Goal: Task Accomplishment & Management: Manage account settings

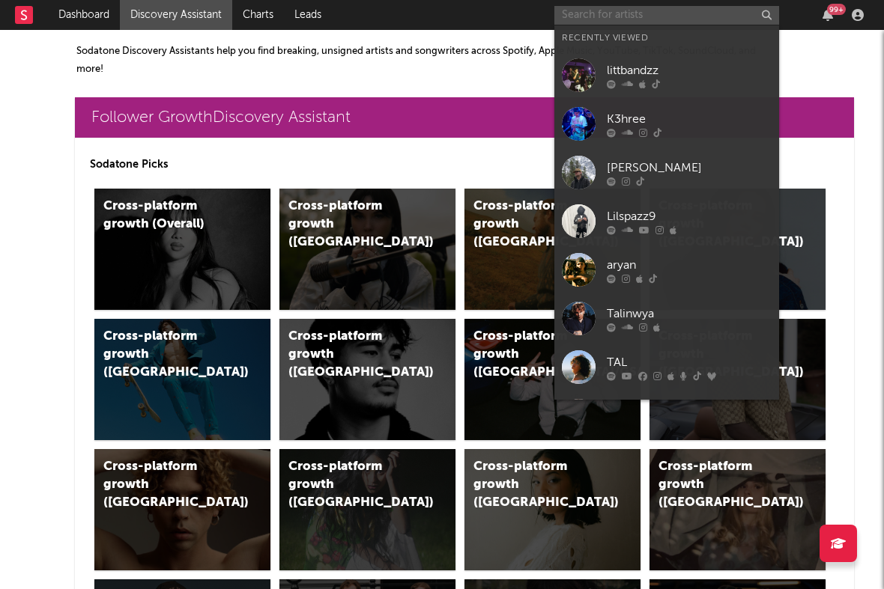
click at [596, 19] on input "text" at bounding box center [666, 15] width 225 height 19
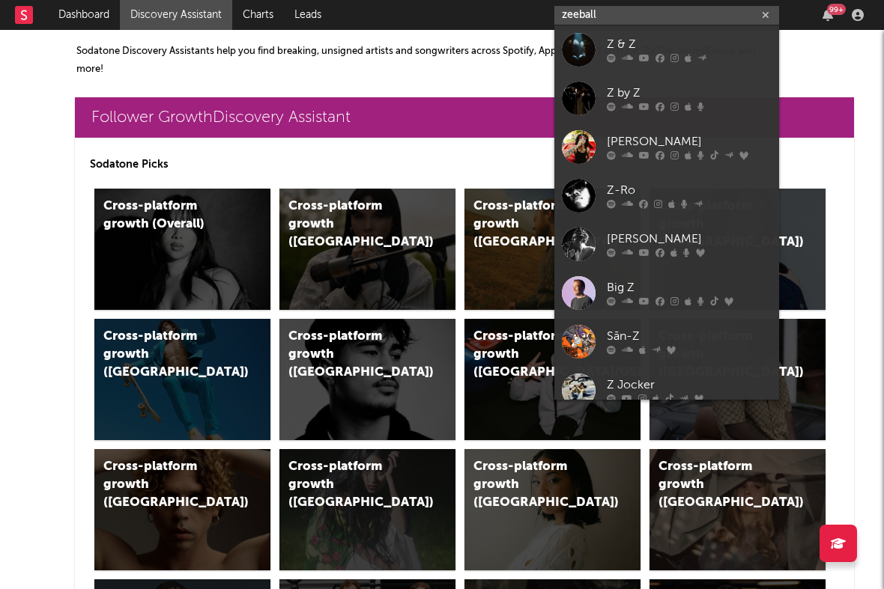
type input "zeeball"
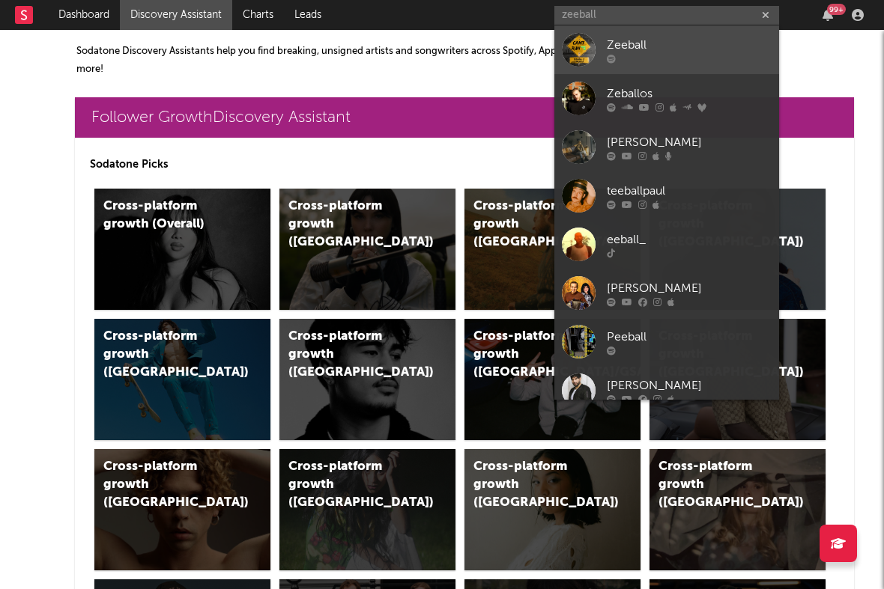
click at [725, 51] on div "Zeeball" at bounding box center [689, 45] width 165 height 18
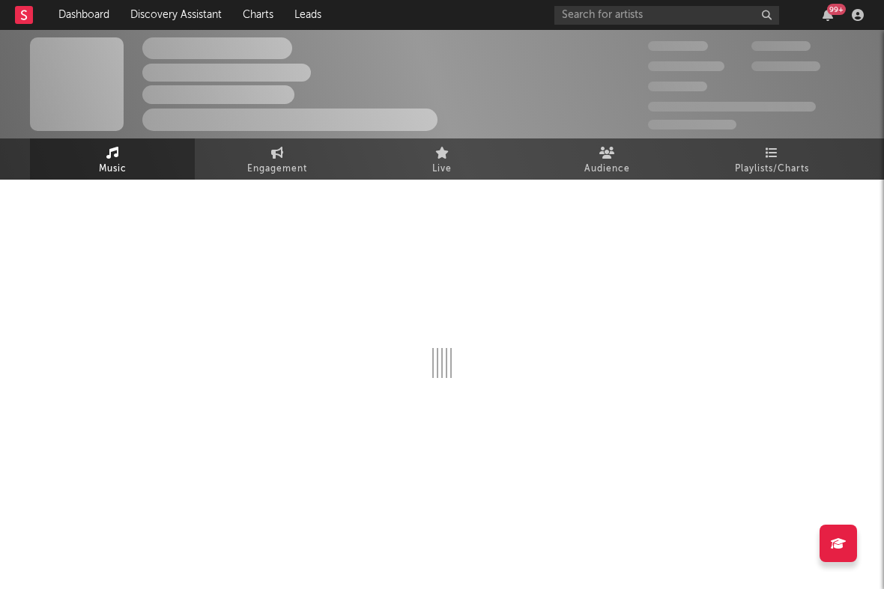
select select "1w"
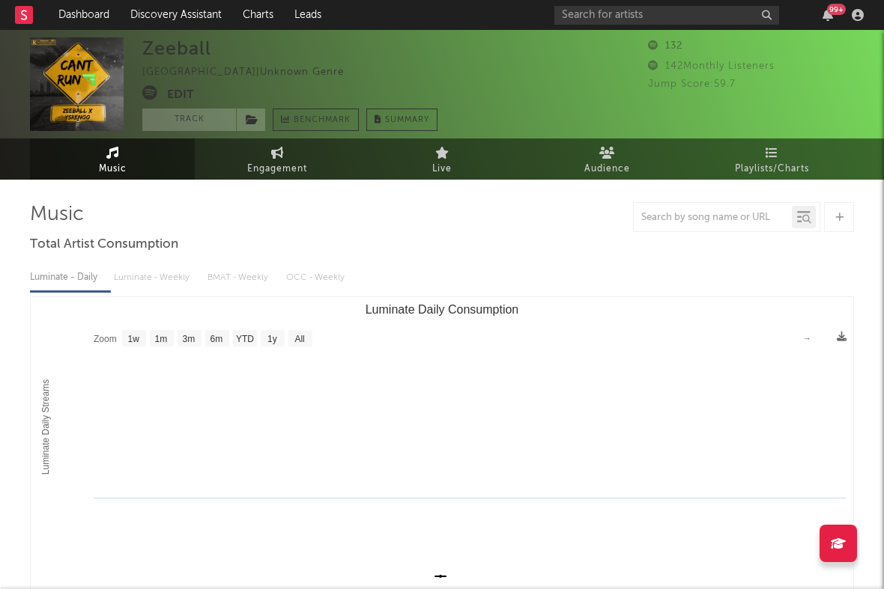
click at [173, 95] on button "Edit" at bounding box center [180, 94] width 27 height 19
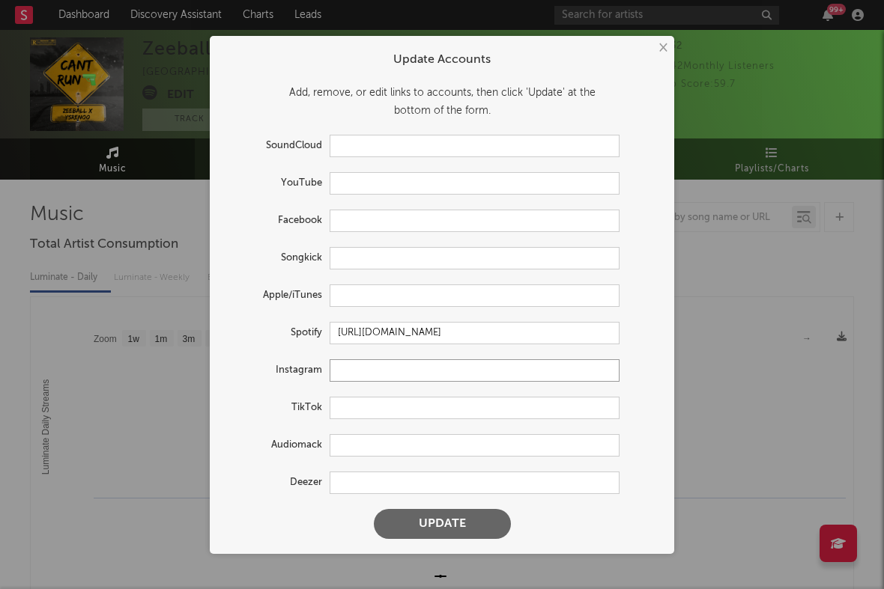
click at [367, 372] on input "text" at bounding box center [475, 370] width 290 height 22
paste input "[URL][DOMAIN_NAME]"
type input "[URL][DOMAIN_NAME]"
click at [365, 412] on input "text" at bounding box center [475, 408] width 290 height 22
paste input "[URL][DOMAIN_NAME]"
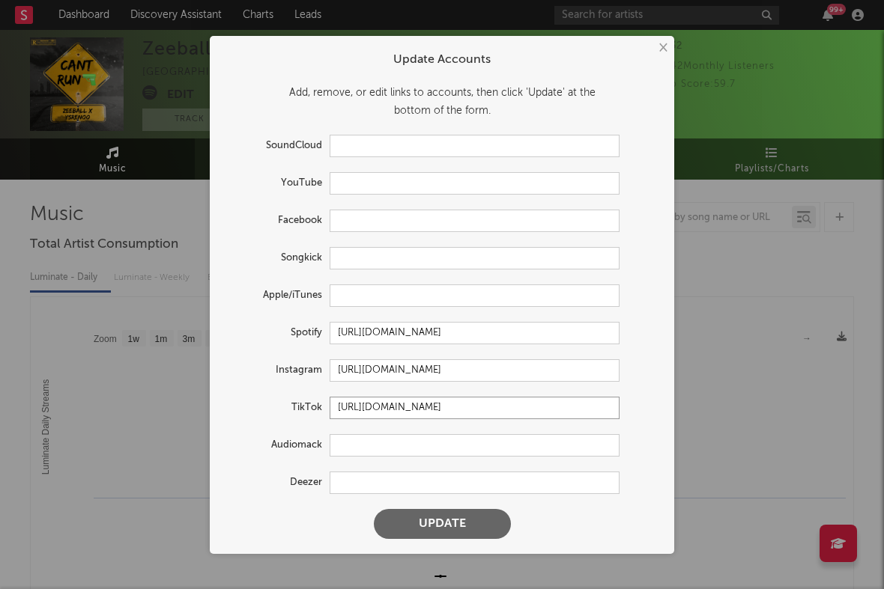
type input "[URL][DOMAIN_NAME]"
click at [368, 187] on input "text" at bounding box center [475, 183] width 290 height 22
paste input "[URL][DOMAIN_NAME]"
type input "[URL][DOMAIN_NAME]"
click at [434, 538] on button "Update" at bounding box center [442, 524] width 137 height 30
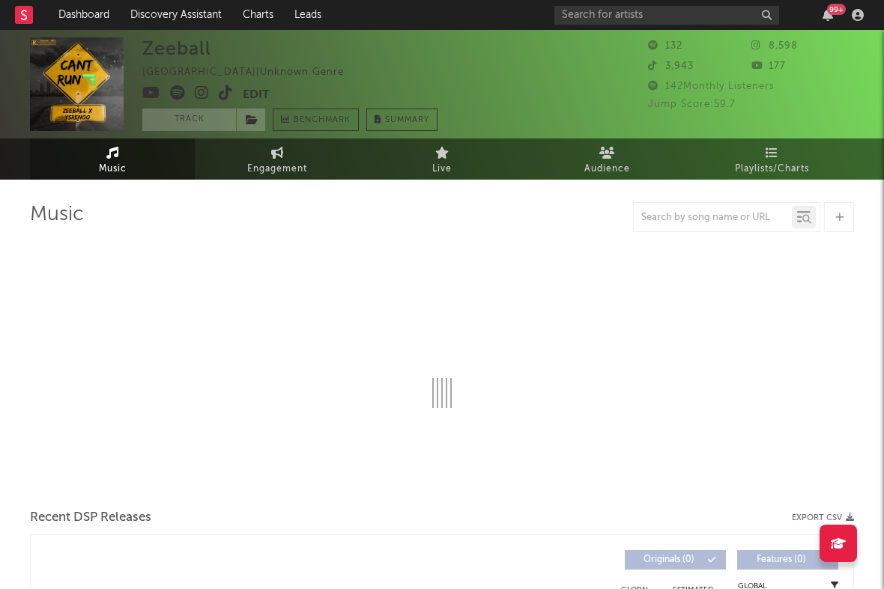
select select "1w"
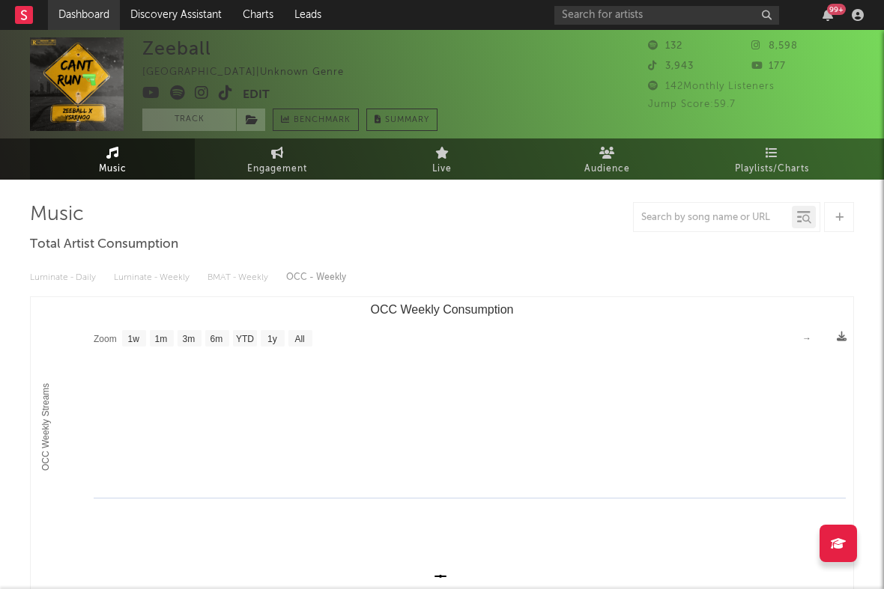
click at [75, 10] on link "Dashboard" at bounding box center [84, 15] width 72 height 30
